Goal: Check status: Check status

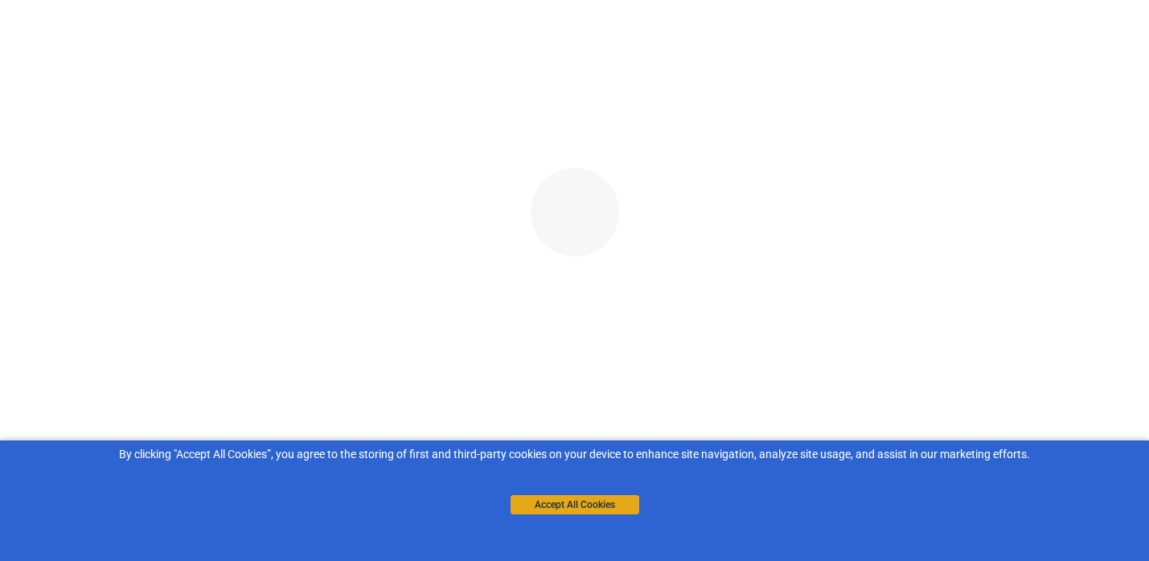
click at [562, 502] on button "Accept All Cookies" at bounding box center [574, 504] width 129 height 19
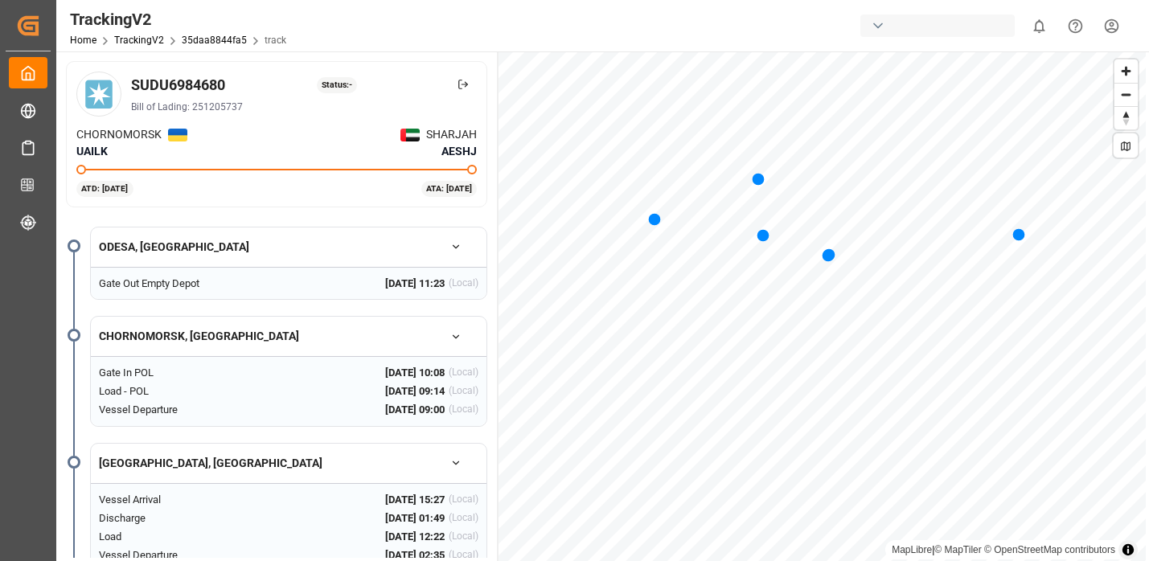
click at [1119, 21] on html "Created by potrace 1.15, written by [PERSON_NAME] [DATE]-[DATE] Created by potr…" at bounding box center [574, 280] width 1149 height 561
click at [466, 90] on html "Created by potrace 1.15, written by [PERSON_NAME] [DATE]-[DATE] Created by potr…" at bounding box center [574, 280] width 1149 height 561
click at [466, 90] on button at bounding box center [463, 84] width 28 height 28
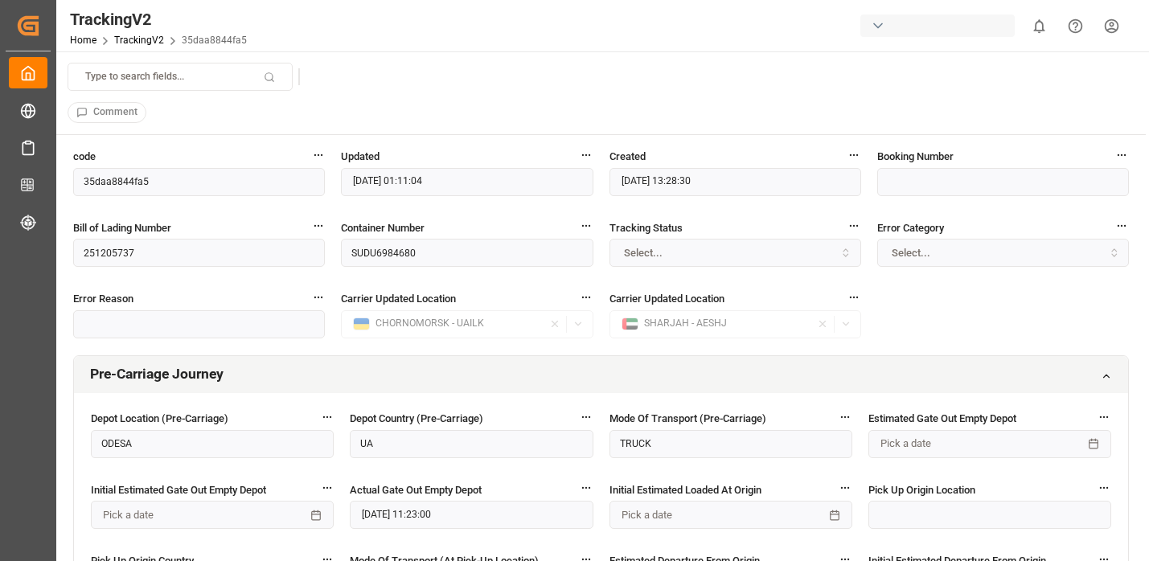
scroll to position [23, 0]
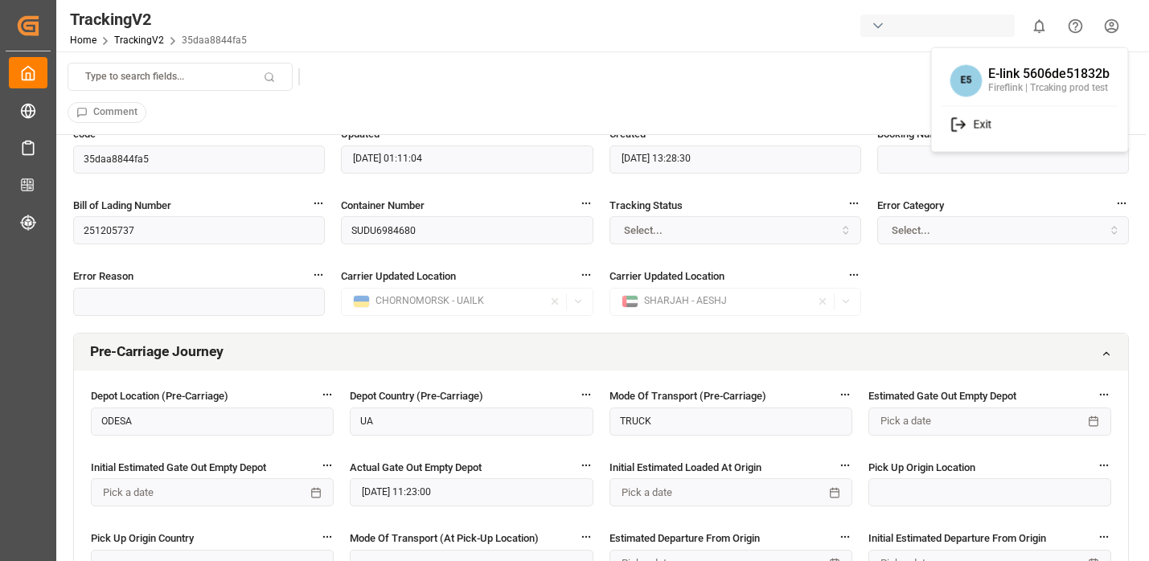
click at [1114, 24] on html "Created by potrace 1.15, written by [PERSON_NAME] [DATE]-[DATE] Created by potr…" at bounding box center [574, 280] width 1149 height 561
click at [971, 133] on div "Exit" at bounding box center [1029, 124] width 171 height 30
